Goal: Task Accomplishment & Management: Use online tool/utility

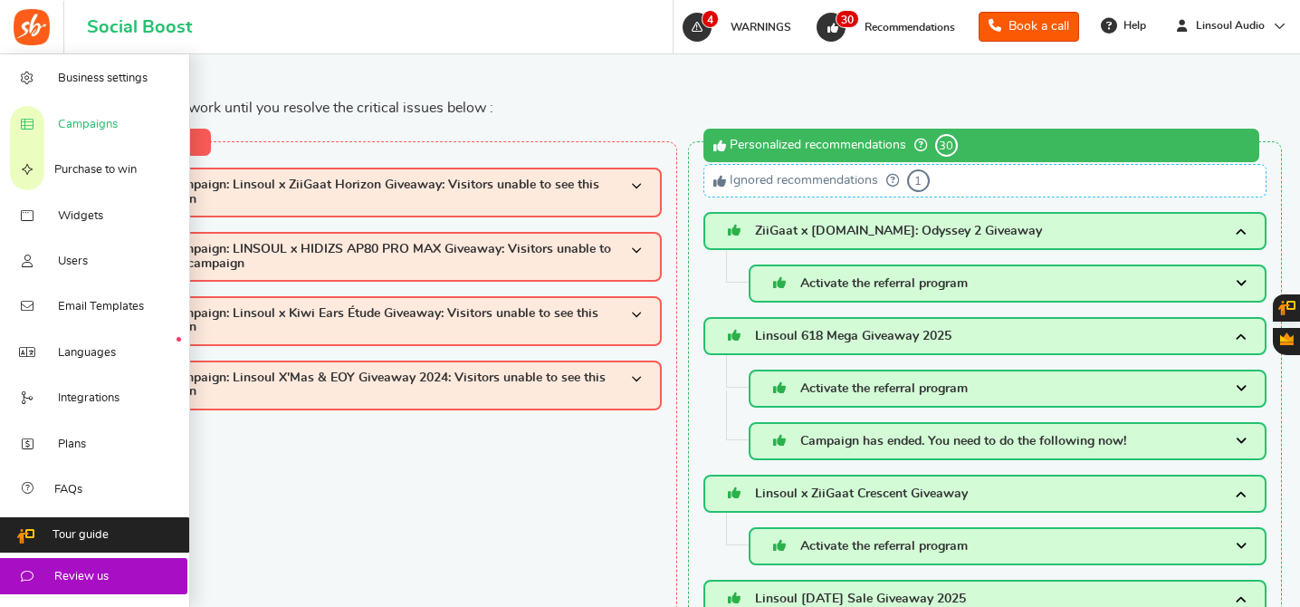
click at [105, 135] on link "Campaigns" at bounding box center [95, 122] width 190 height 45
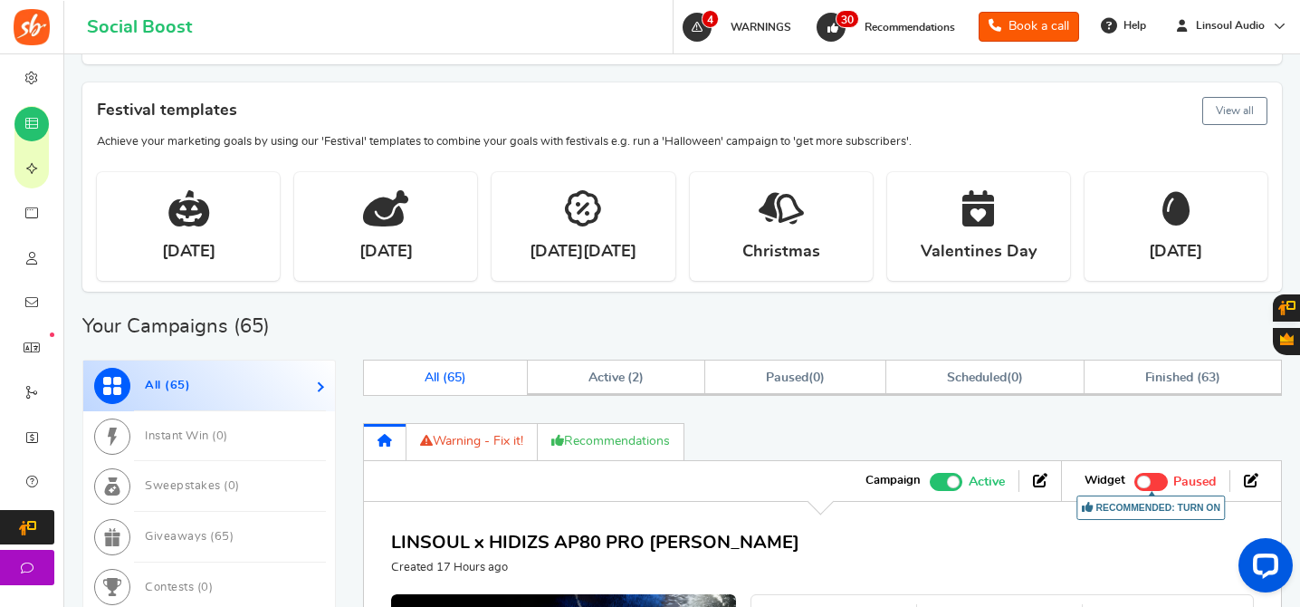
scroll to position [959, 0]
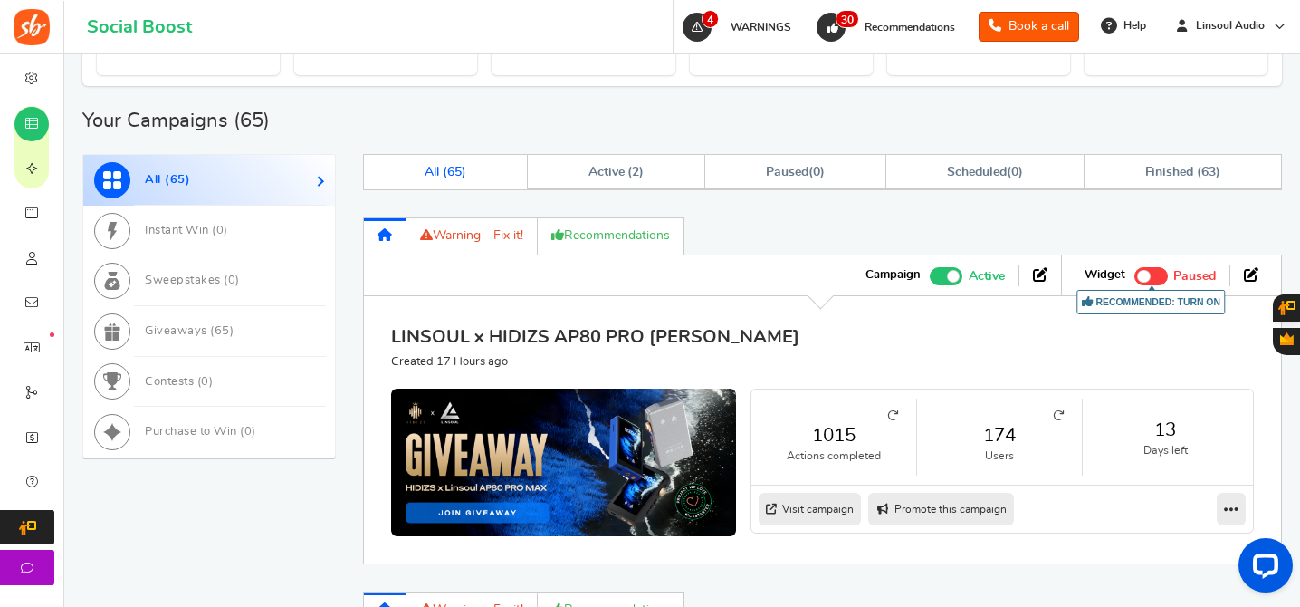
click at [651, 331] on link "LINSOUL x HIDIZS AP80 PRO [PERSON_NAME]" at bounding box center [595, 337] width 408 height 18
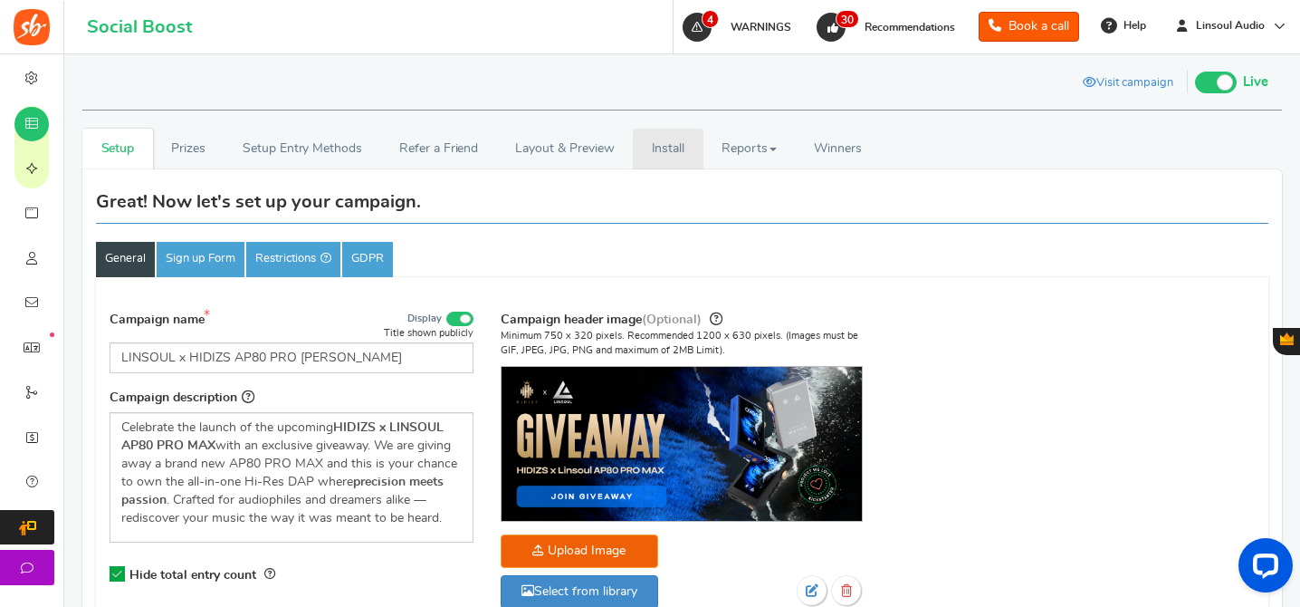
scroll to position [173, 0]
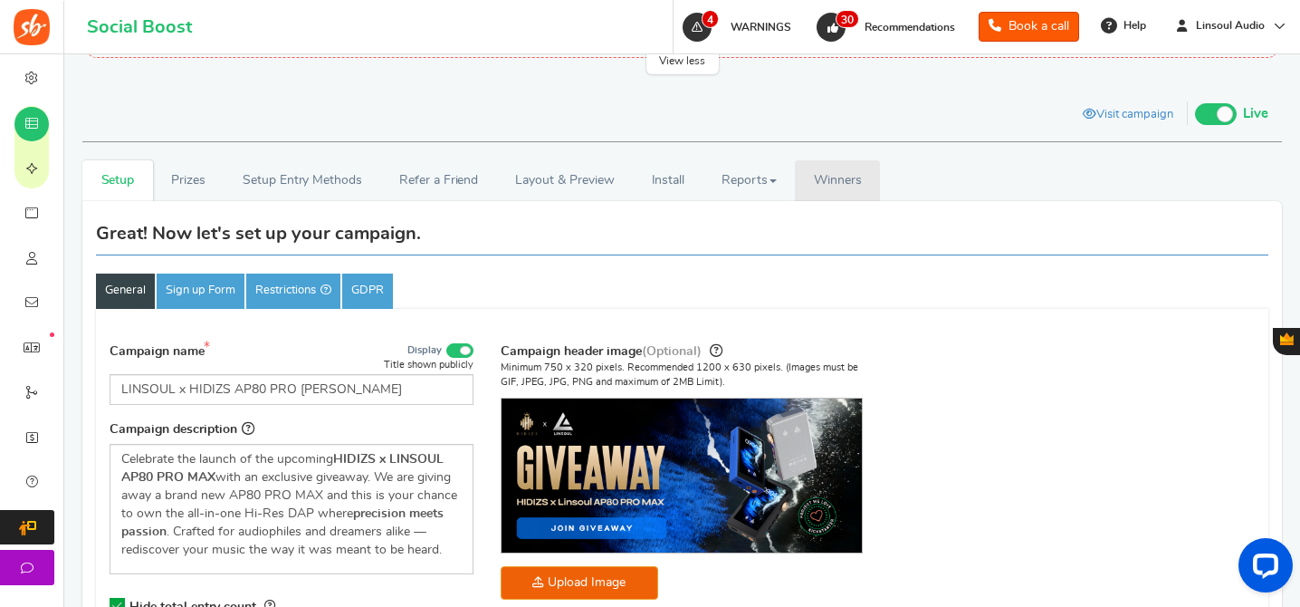
click at [824, 180] on span "Winners" at bounding box center [838, 180] width 48 height 13
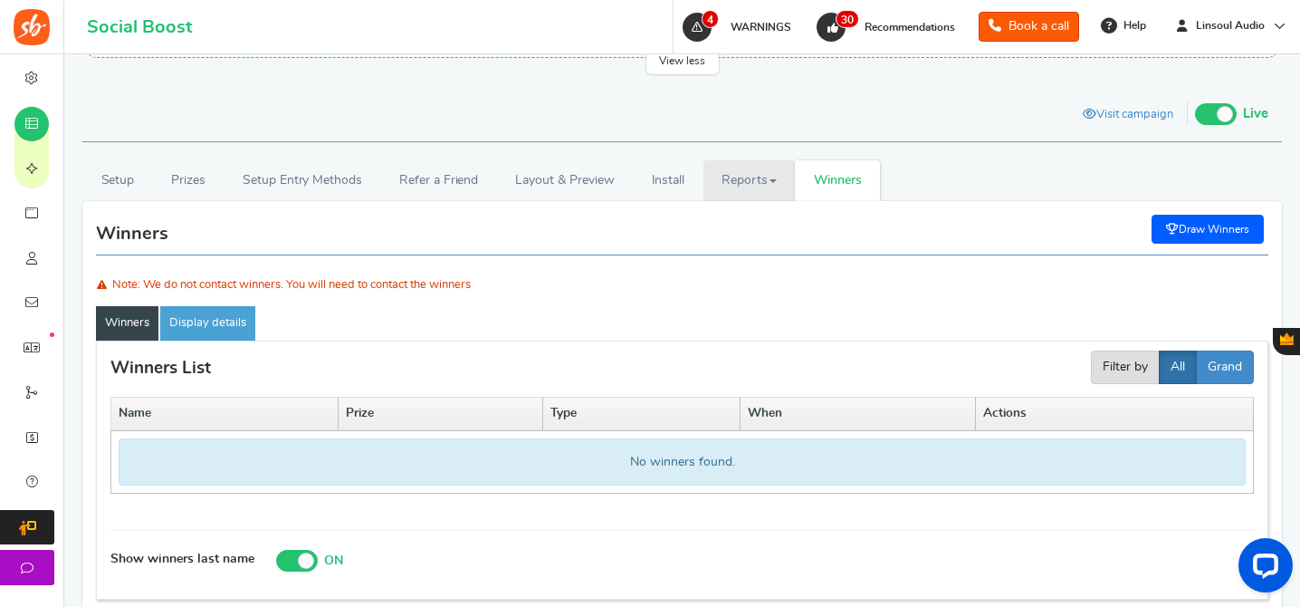
click at [767, 178] on link "Reports" at bounding box center [749, 180] width 92 height 41
click at [742, 238] on link "Users" at bounding box center [775, 247] width 145 height 26
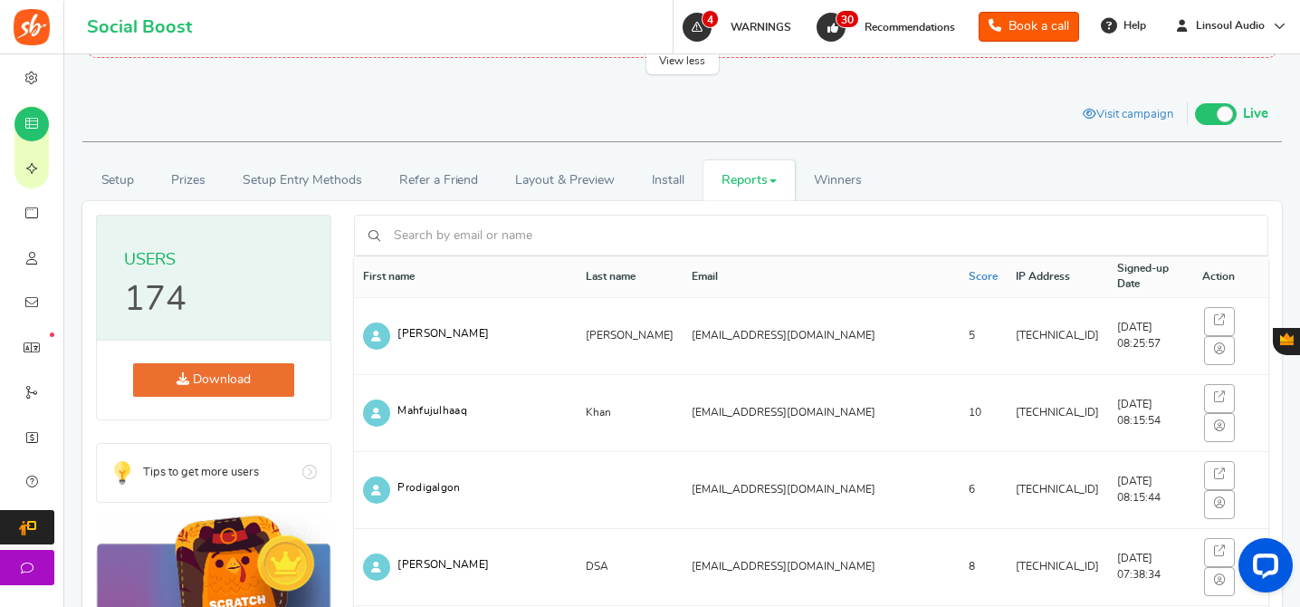
click at [707, 250] on input "text" at bounding box center [821, 235] width 865 height 31
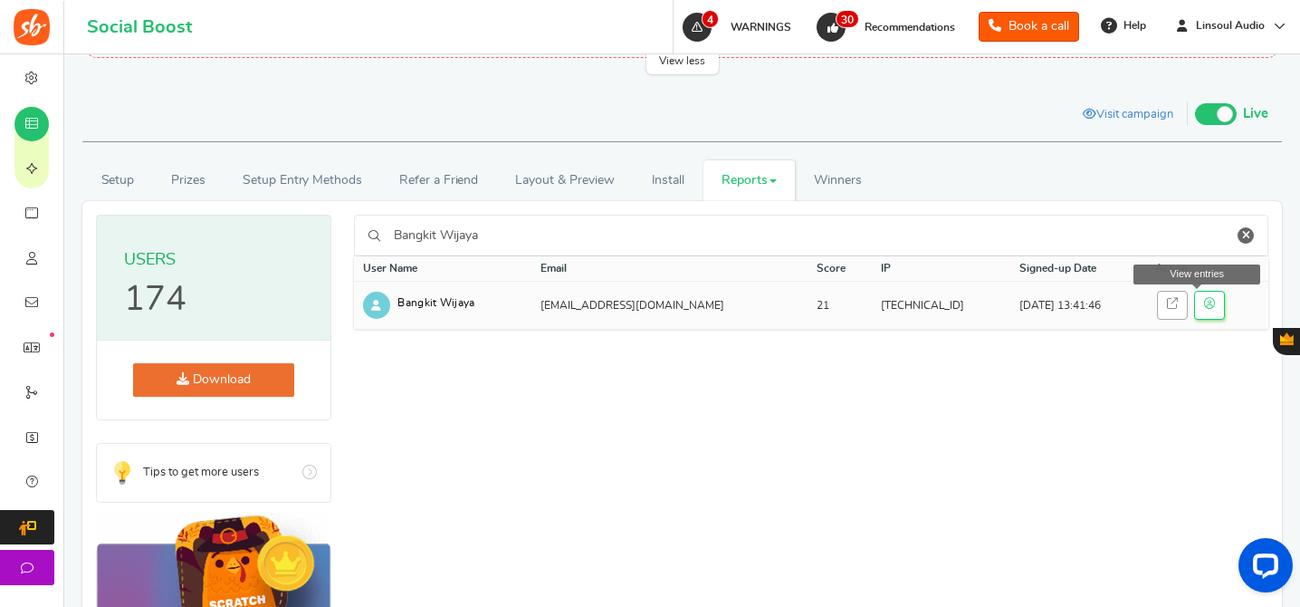
type input "Bangkit Wijaya"
click at [1194, 303] on link at bounding box center [1209, 305] width 31 height 29
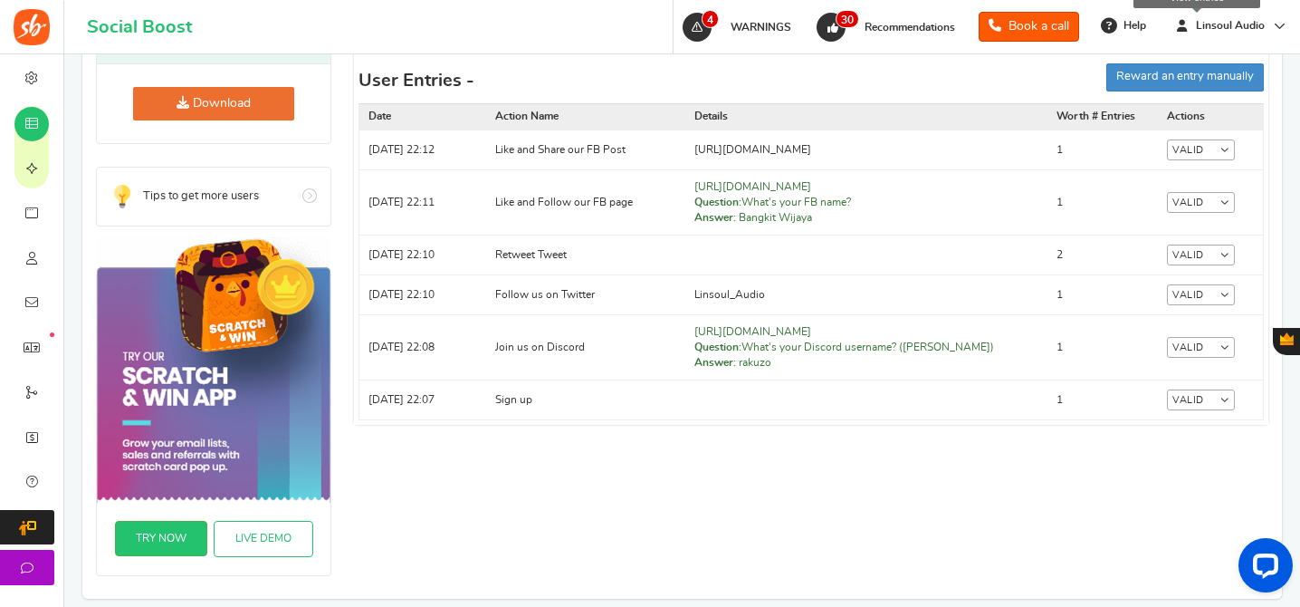
scroll to position [608, 0]
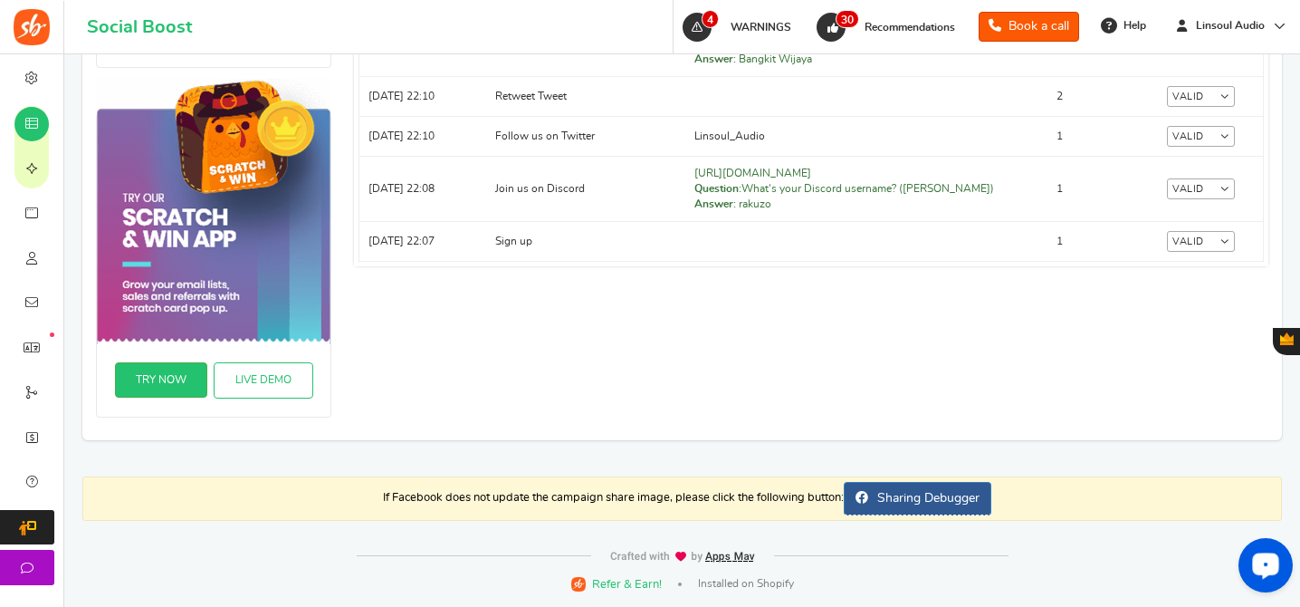
click at [1256, 553] on div "Open LiveChat chat widget" at bounding box center [1265, 564] width 31 height 31
click at [1267, 554] on div "Open LiveChat chat widget" at bounding box center [1265, 564] width 31 height 31
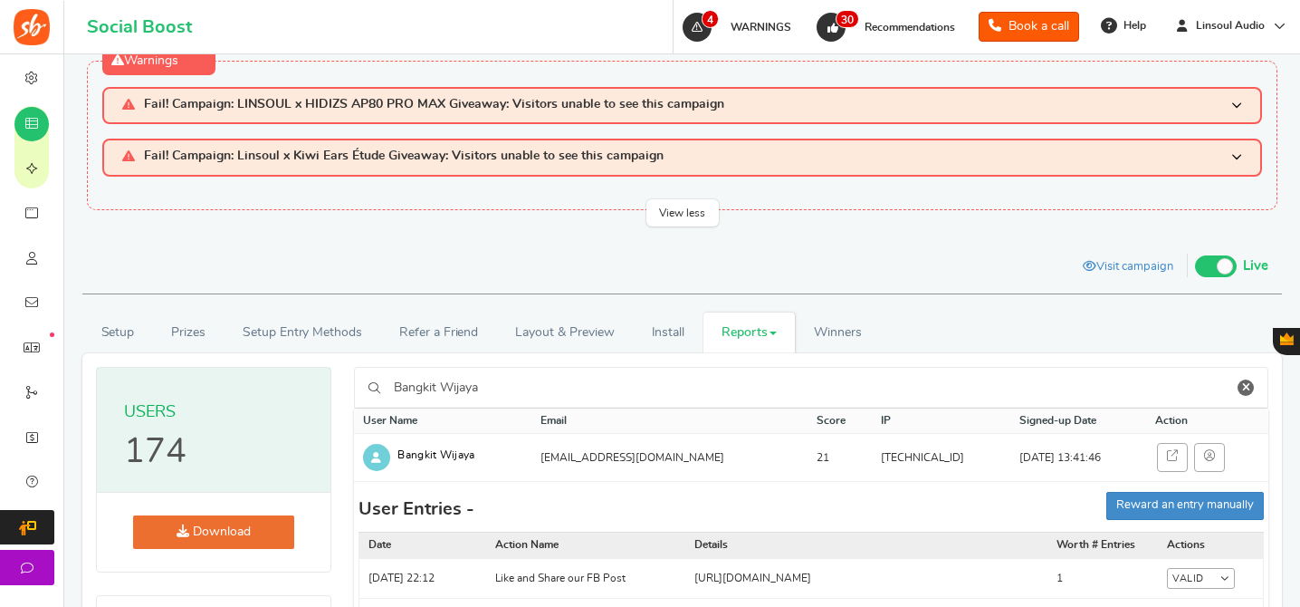
scroll to position [0, 0]
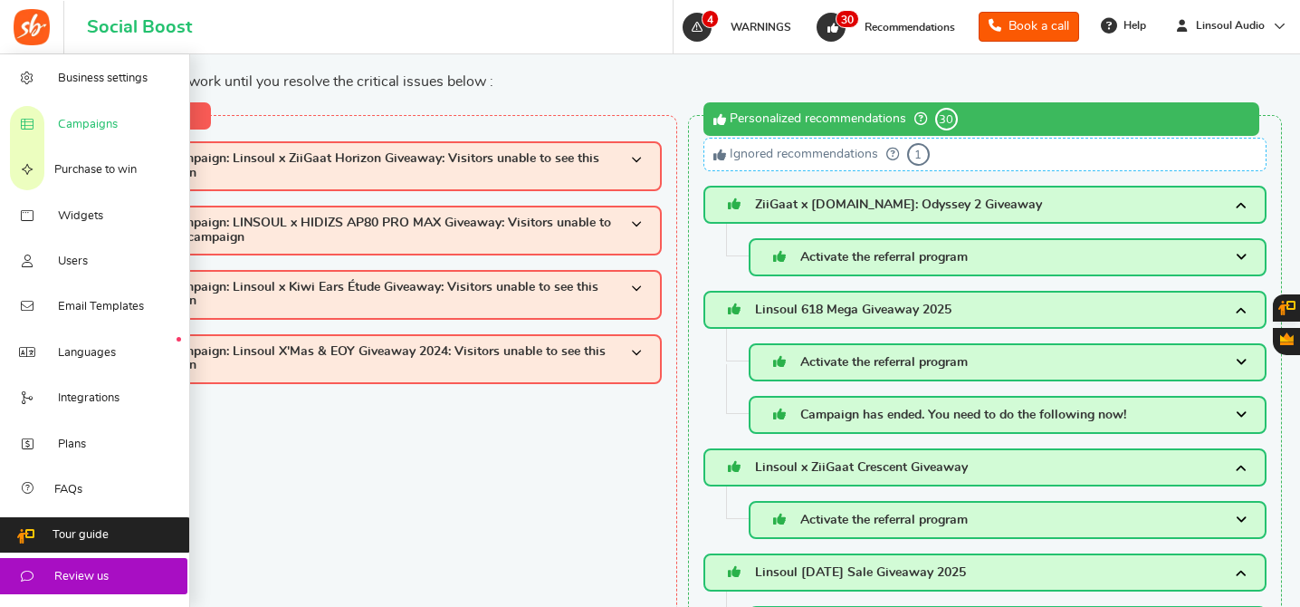
click at [103, 129] on span "Campaigns" at bounding box center [88, 125] width 60 height 16
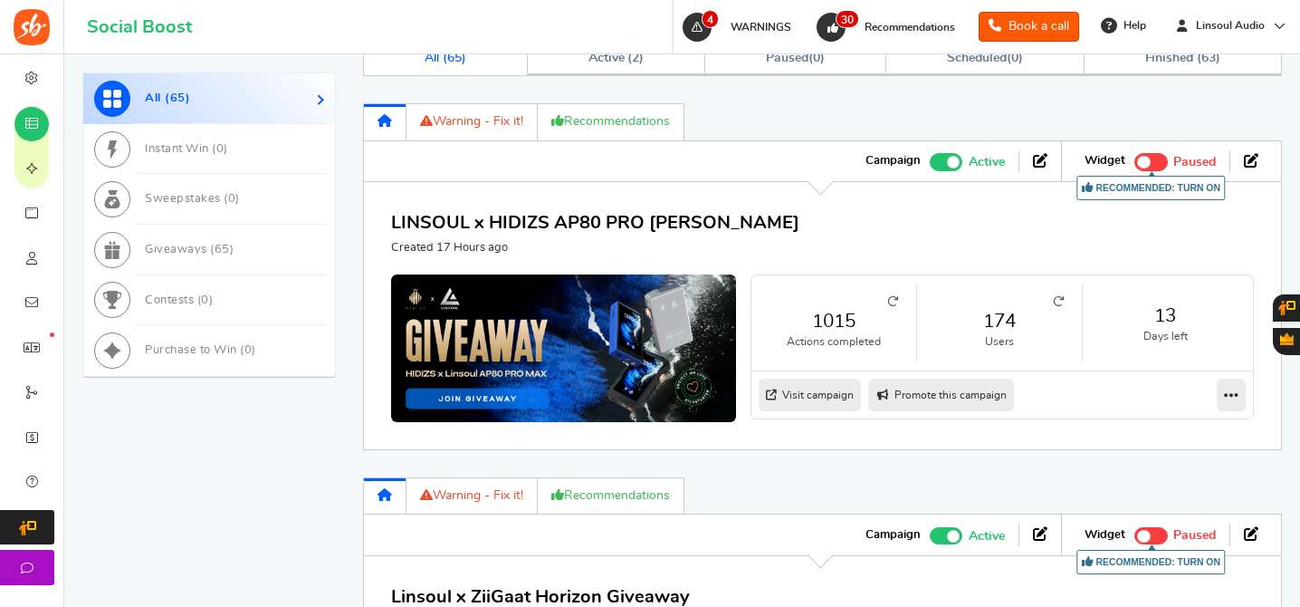
scroll to position [1317, 0]
